Goal: Transaction & Acquisition: Book appointment/travel/reservation

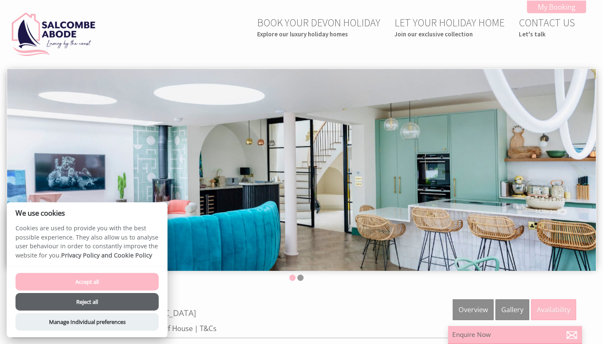
click at [87, 299] on button "Reject all" at bounding box center [86, 302] width 143 height 18
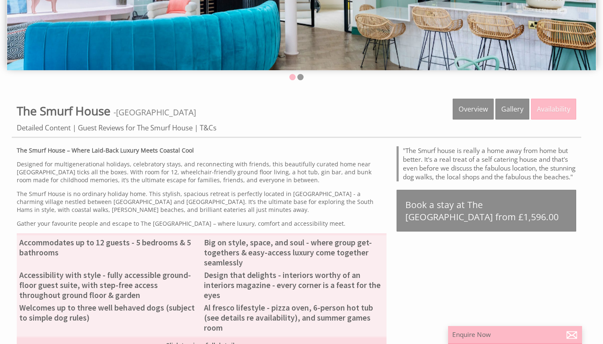
scroll to position [202, 0]
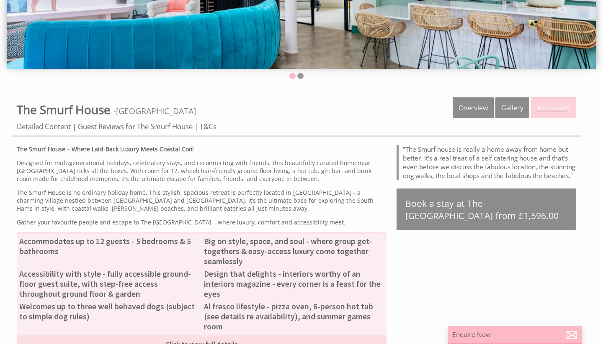
click at [561, 108] on link "Availability" at bounding box center [553, 107] width 45 height 21
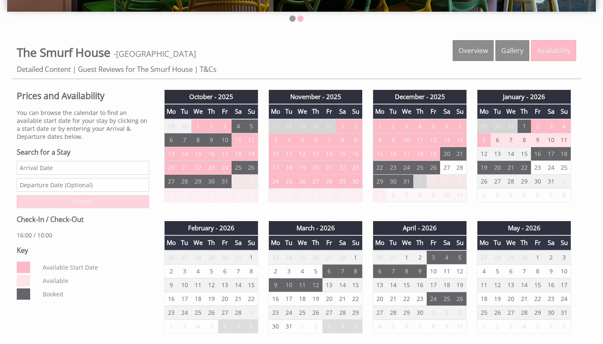
scroll to position [259, 0]
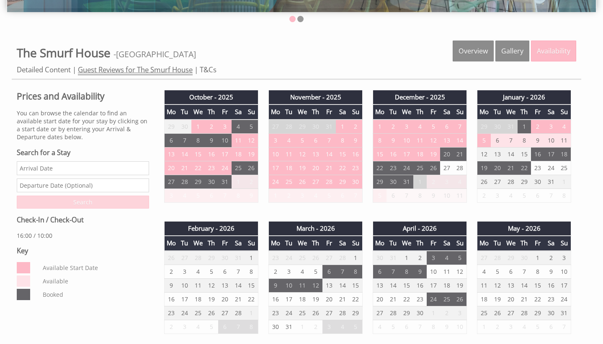
click at [127, 69] on link "Guest Reviews for The Smurf House" at bounding box center [135, 70] width 115 height 10
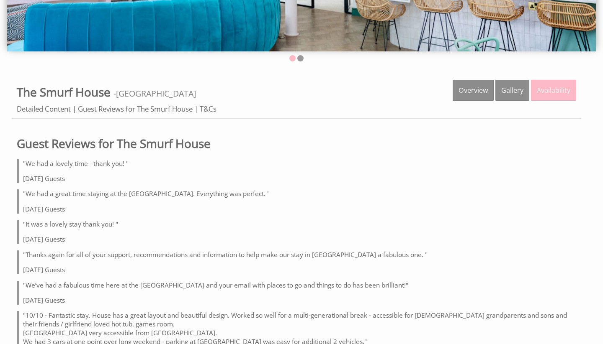
scroll to position [222, 0]
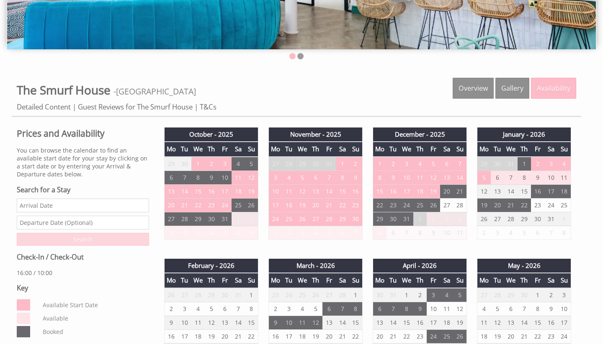
scroll to position [259, 0]
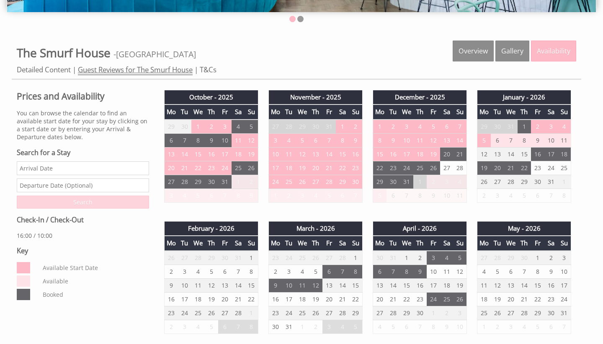
click at [118, 72] on link "Guest Reviews for The Smurf House" at bounding box center [135, 70] width 115 height 10
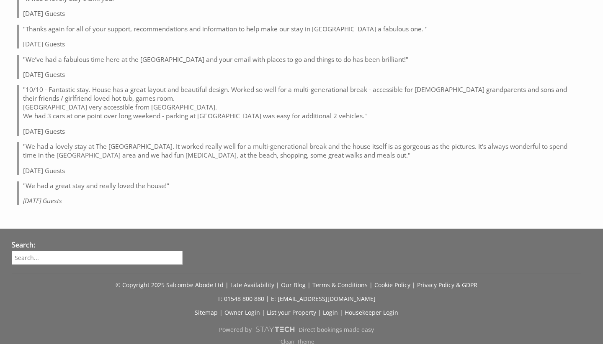
scroll to position [445, 0]
